Goal: Task Accomplishment & Management: Manage account settings

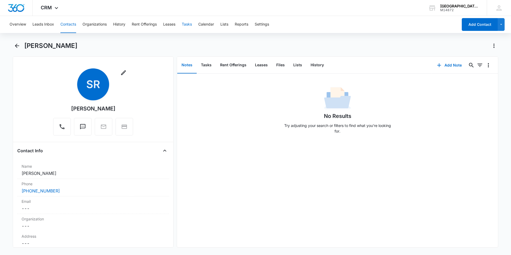
click at [192, 27] on button "Tasks" at bounding box center [187, 24] width 10 height 17
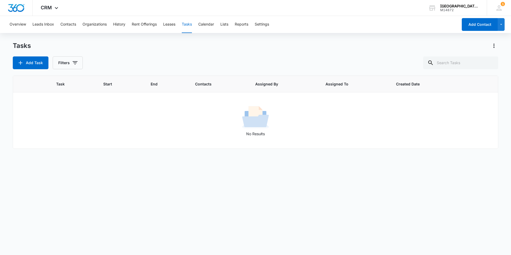
click at [115, 48] on div "Tasks" at bounding box center [256, 46] width 486 height 9
drag, startPoint x: 456, startPoint y: 81, endPoint x: 377, endPoint y: 117, distance: 86.2
click at [377, 117] on div "No Results" at bounding box center [255, 120] width 485 height 32
click at [377, 116] on div "No Results" at bounding box center [255, 120] width 485 height 32
